Goal: Task Accomplishment & Management: Manage account settings

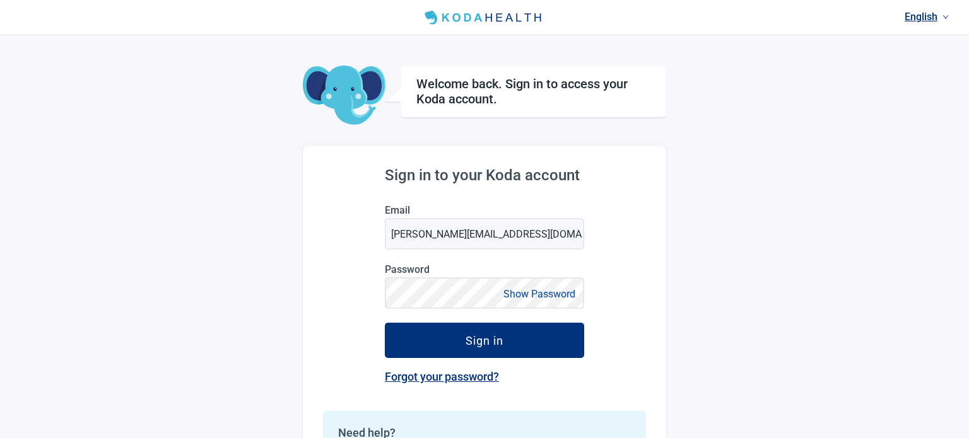
drag, startPoint x: 531, startPoint y: 339, endPoint x: 746, endPoint y: 321, distance: 215.2
click at [744, 324] on div "English Welcome back. Sign in to access your Koda account. Sign in to your Koda…" at bounding box center [484, 263] width 969 height 527
click at [538, 293] on button "Show Password" at bounding box center [539, 294] width 79 height 17
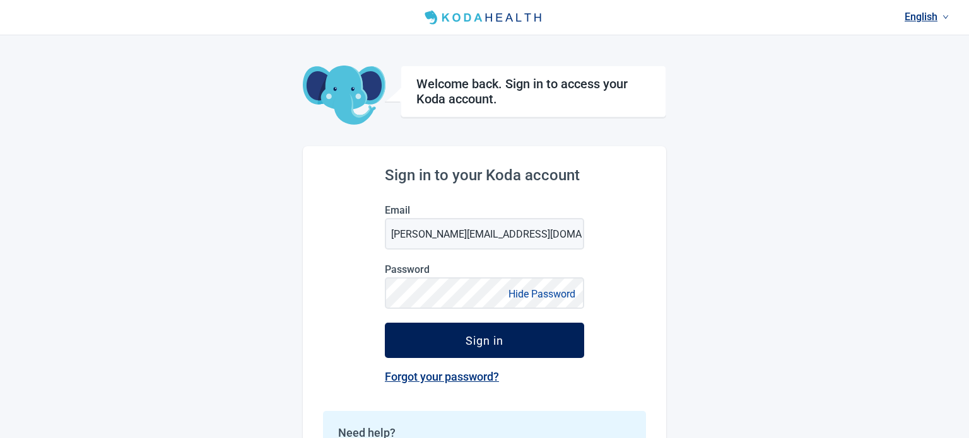
click at [496, 337] on div "Sign in" at bounding box center [485, 340] width 38 height 13
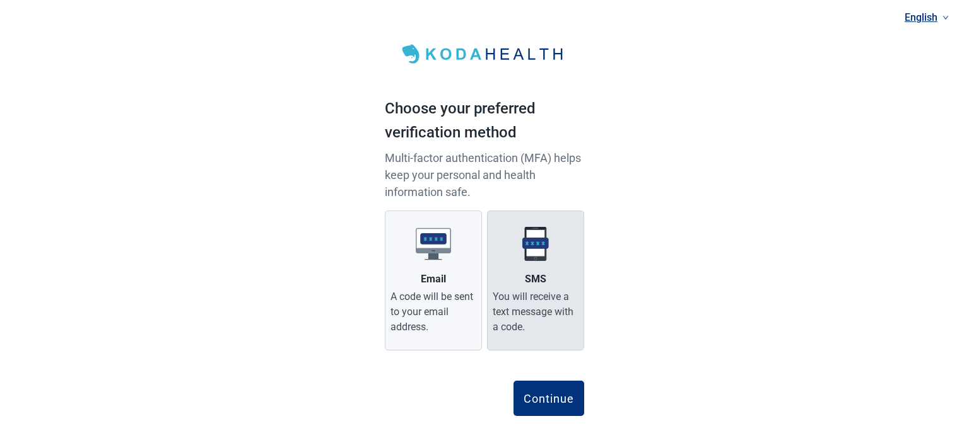
click at [539, 276] on div "SMS" at bounding box center [535, 279] width 21 height 15
click at [0, 0] on input "SMS You will receive a text message with a code." at bounding box center [0, 0] width 0 height 0
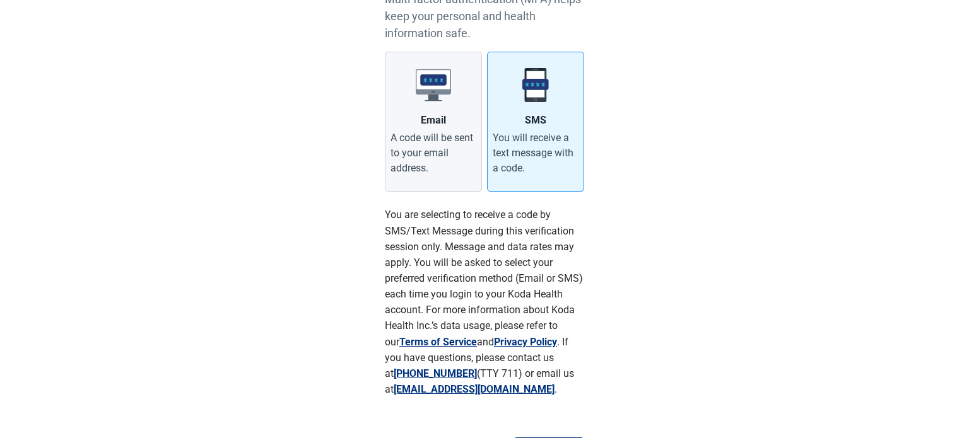
scroll to position [222, 0]
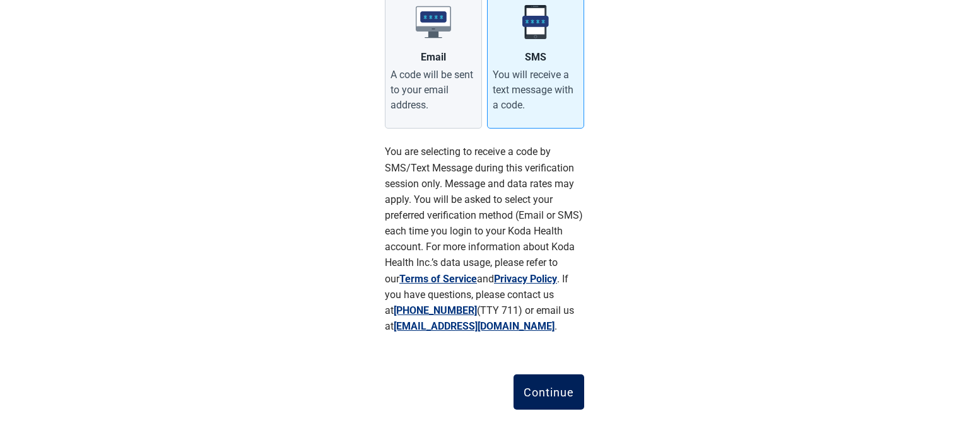
click at [546, 388] on div "Continue" at bounding box center [549, 392] width 50 height 13
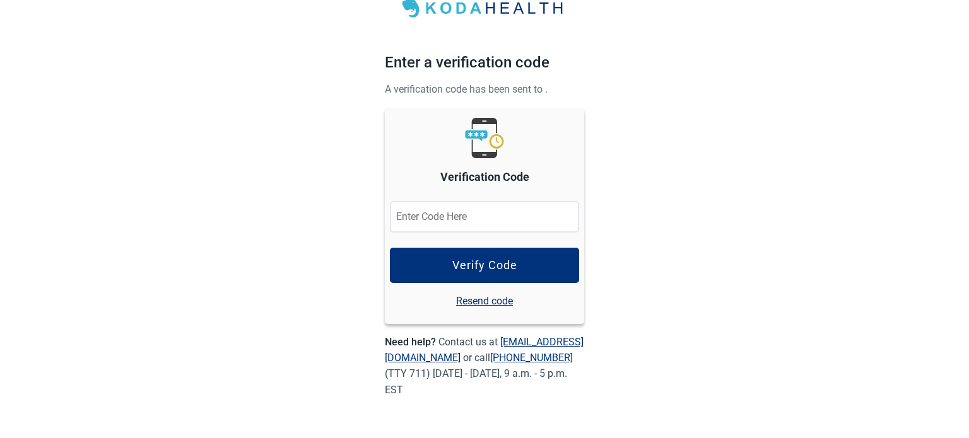
scroll to position [45, 0]
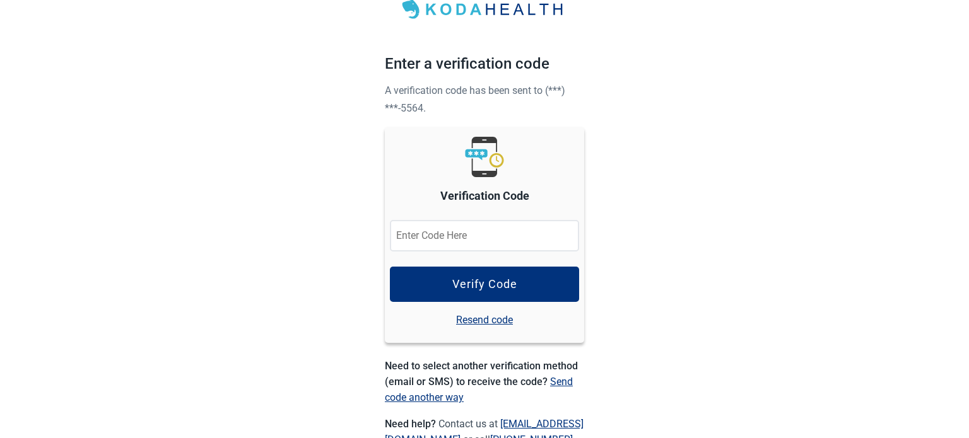
click at [508, 238] on input "Verification Code" at bounding box center [484, 236] width 189 height 32
type input "733949"
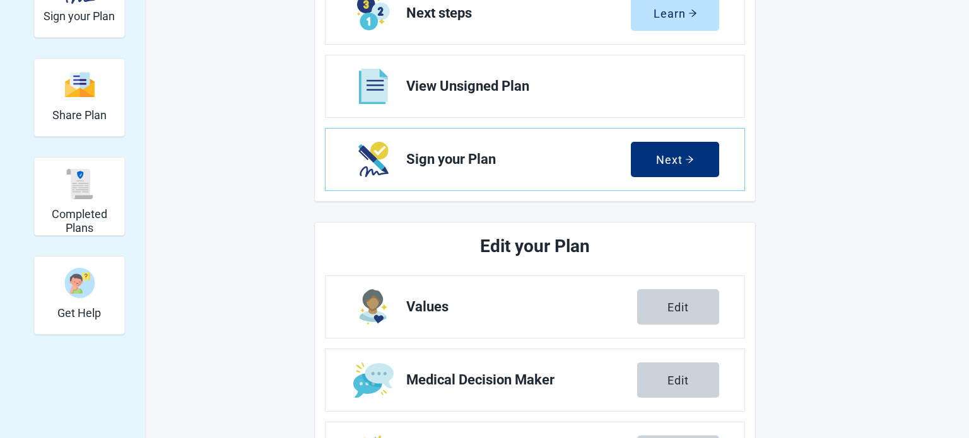
scroll to position [197, 0]
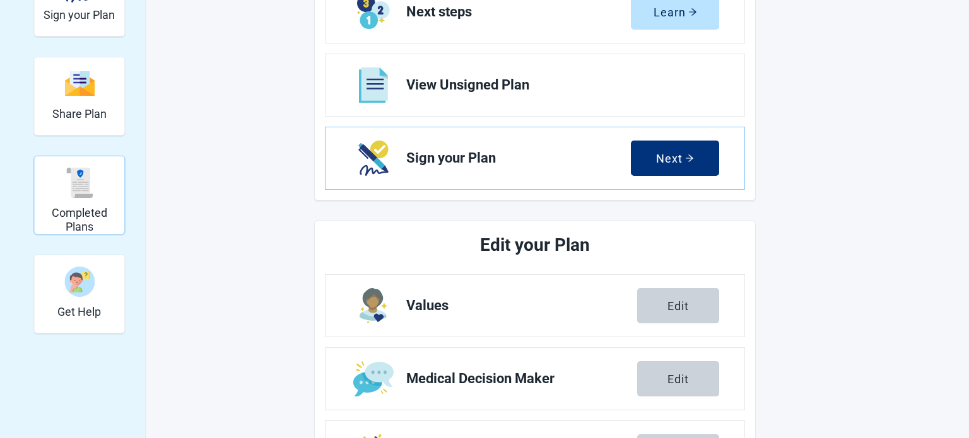
click at [79, 194] on img "Completed Plans" at bounding box center [79, 183] width 30 height 30
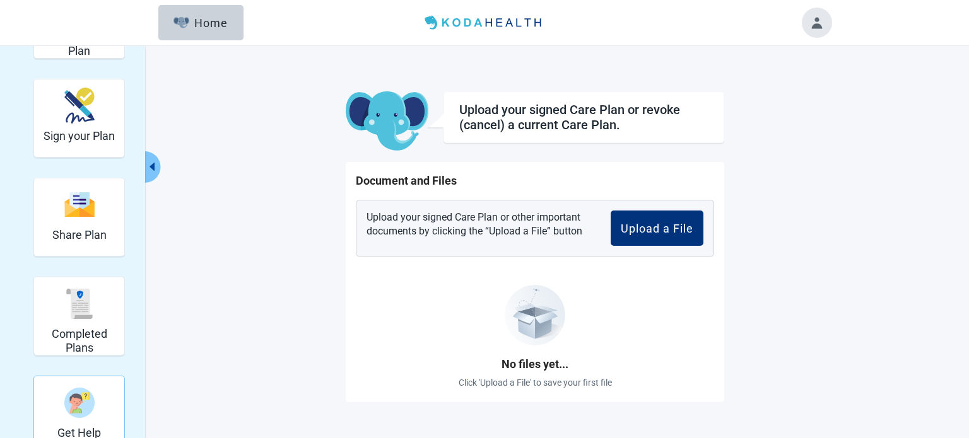
scroll to position [45, 0]
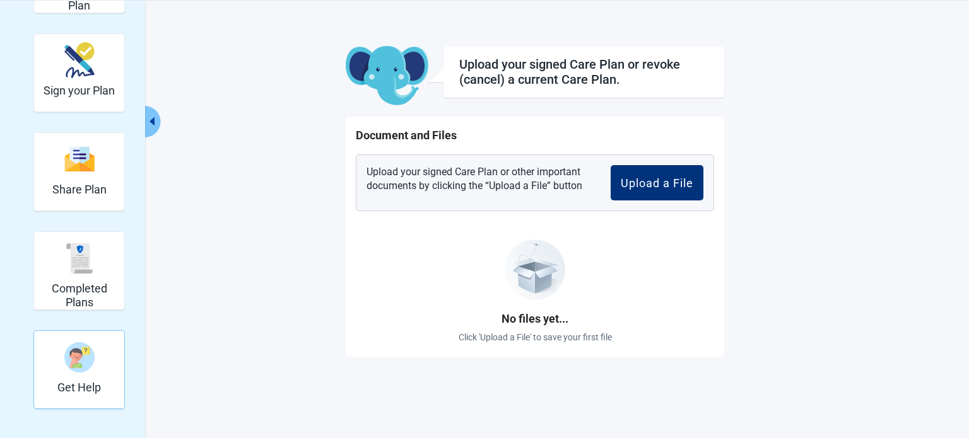
click at [79, 350] on img "Get Help" at bounding box center [79, 358] width 30 height 30
